Goal: Task Accomplishment & Management: Manage account settings

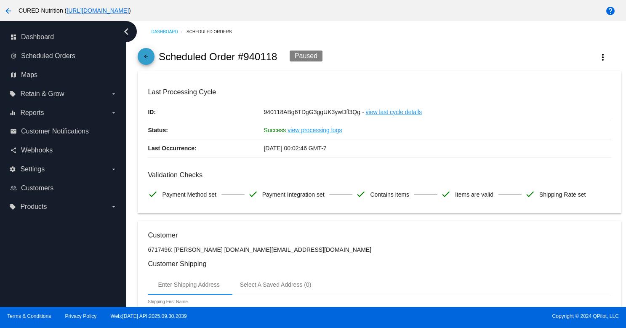
click at [146, 57] on mat-icon "arrow_back" at bounding box center [146, 58] width 10 height 10
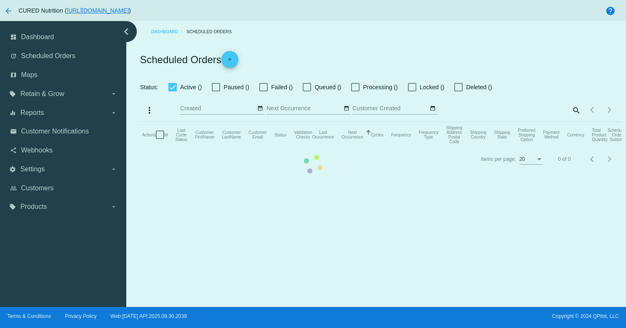
checkbox input "true"
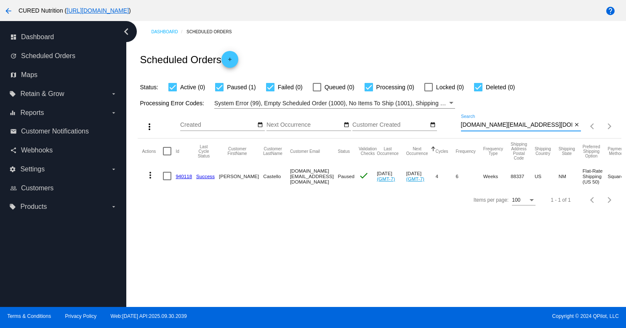
click at [497, 123] on input "[DOMAIN_NAME][EMAIL_ADDRESS][DOMAIN_NAME]" at bounding box center [517, 125] width 112 height 7
click at [499, 121] on div "[DOMAIN_NAME][EMAIL_ADDRESS][DOMAIN_NAME] Search" at bounding box center [517, 123] width 112 height 16
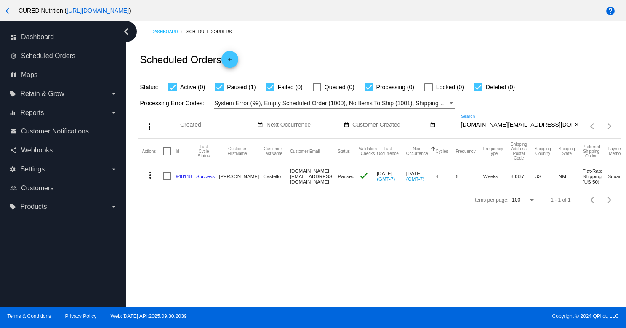
click at [493, 125] on input "[DOMAIN_NAME][EMAIL_ADDRESS][DOMAIN_NAME]" at bounding box center [517, 125] width 112 height 7
paste input "dinag16"
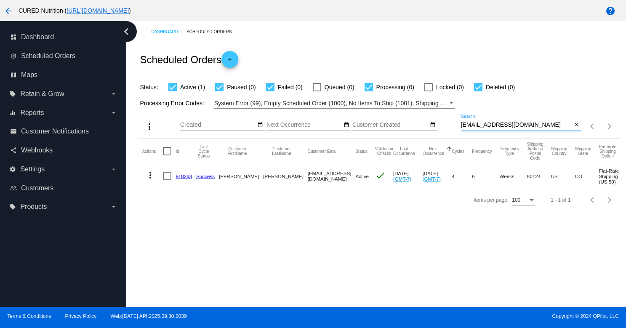
type input "[EMAIL_ADDRESS][DOMAIN_NAME]"
click at [181, 177] on link "918268" at bounding box center [184, 176] width 16 height 5
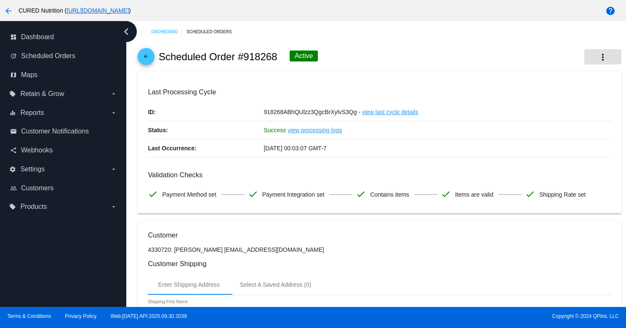
click at [609, 59] on button "more_vert" at bounding box center [603, 56] width 37 height 15
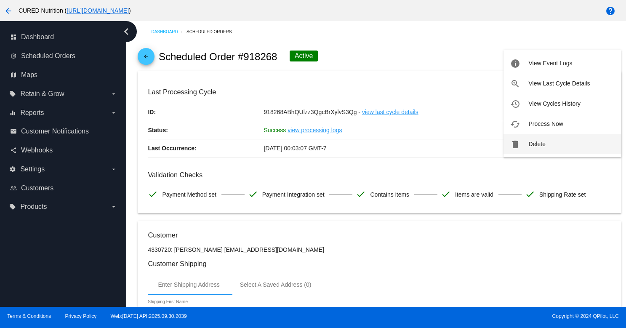
click at [521, 148] on button "delete Delete" at bounding box center [563, 144] width 118 height 20
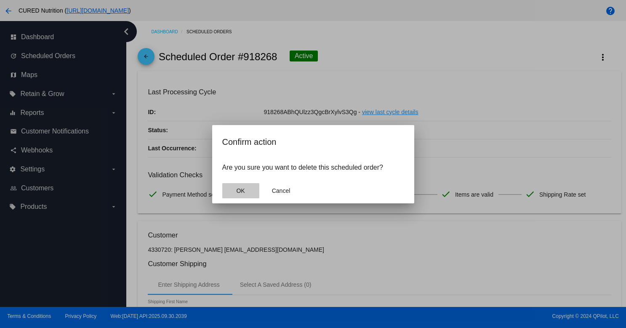
click at [243, 190] on span "OK" at bounding box center [240, 190] width 8 height 7
